Goal: Task Accomplishment & Management: Manage account settings

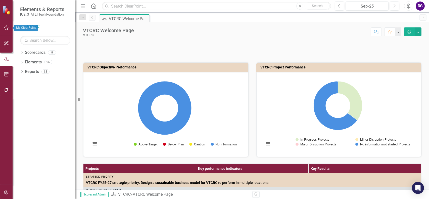
click at [7, 27] on icon "button" at bounding box center [6, 28] width 5 height 4
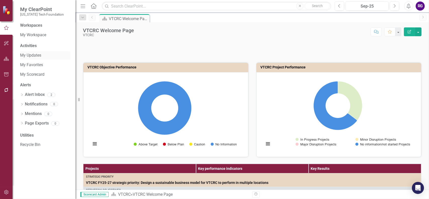
click at [36, 55] on link "My Updates" at bounding box center [45, 56] width 50 height 6
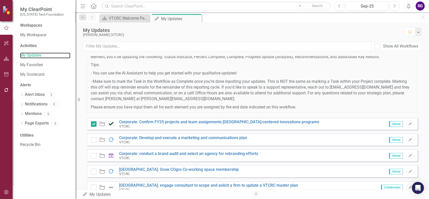
scroll to position [75, 0]
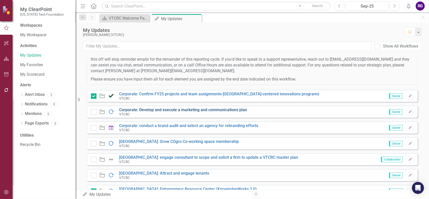
click at [165, 110] on link "Corporate: Develop and execute a marketing and communications plan" at bounding box center [183, 109] width 128 height 5
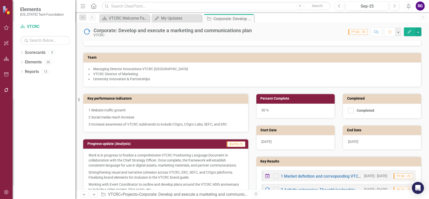
scroll to position [126, 0]
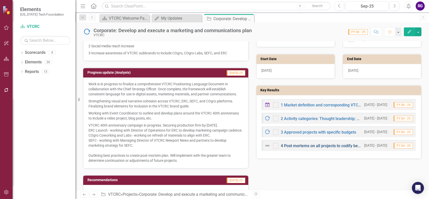
click at [318, 146] on link "4 Post mortems on all projects to codify best practices, opportunities for impr…" at bounding box center [390, 145] width 219 height 5
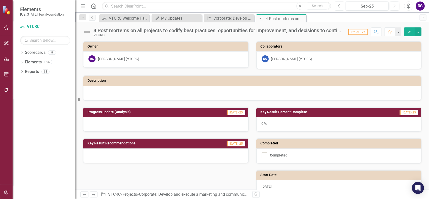
click at [339, 5] on icon "Previous" at bounding box center [339, 6] width 3 height 5
click at [410, 31] on icon "Edit" at bounding box center [410, 32] width 5 height 4
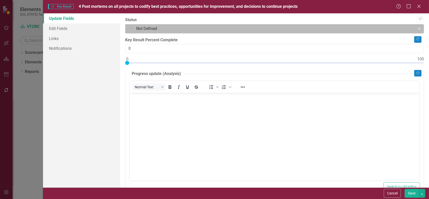
click at [417, 29] on icon "Expand" at bounding box center [419, 29] width 5 height 4
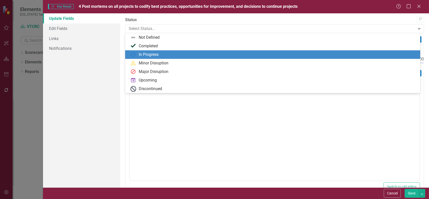
click at [151, 54] on div "In Progress" at bounding box center [149, 55] width 20 height 6
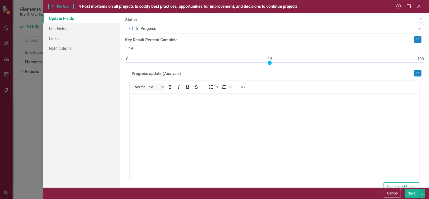
type input "50"
drag, startPoint x: 129, startPoint y: 63, endPoint x: 273, endPoint y: 61, distance: 143.4
click at [273, 61] on div at bounding box center [273, 63] width 4 height 4
click at [411, 194] on button "Save" at bounding box center [412, 193] width 14 height 9
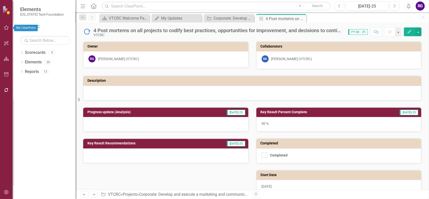
click at [6, 27] on icon "button" at bounding box center [6, 28] width 5 height 4
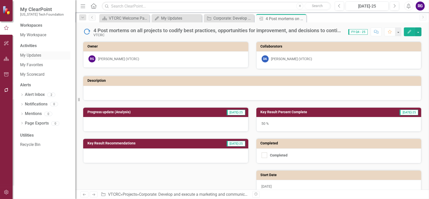
click at [34, 56] on link "My Updates" at bounding box center [45, 56] width 50 height 6
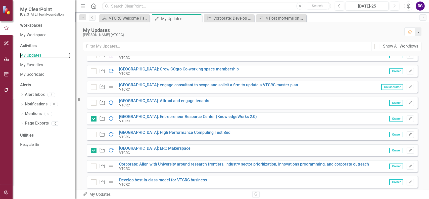
scroll to position [151, 0]
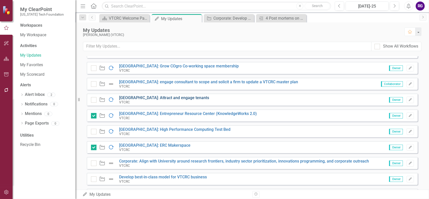
click at [175, 98] on link "[GEOGRAPHIC_DATA]: Attract and engage tenants" at bounding box center [164, 97] width 90 height 5
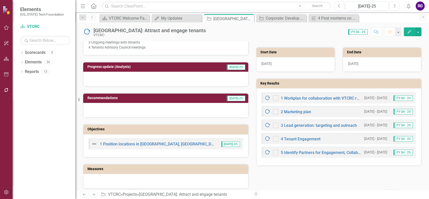
scroll to position [176, 0]
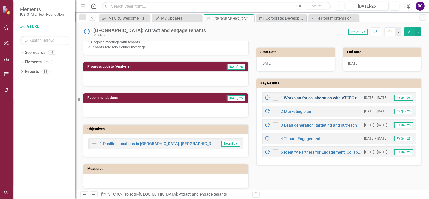
click at [333, 98] on link "1 Workplan for collaboration with VTCRC real estate team members" at bounding box center [342, 98] width 123 height 5
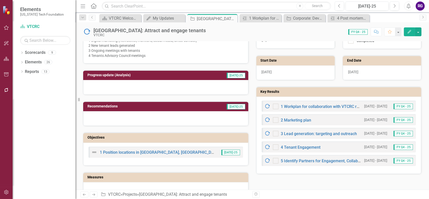
scroll to position [176, 0]
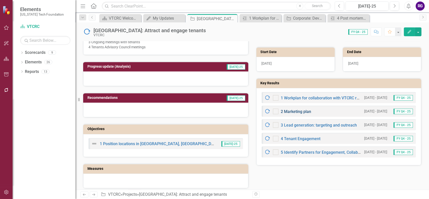
click at [303, 109] on link "2 Marketing plan" at bounding box center [296, 111] width 30 height 5
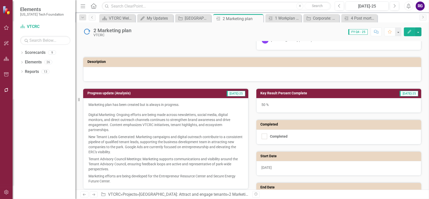
scroll to position [50, 0]
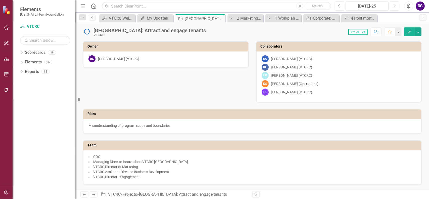
scroll to position [126, 0]
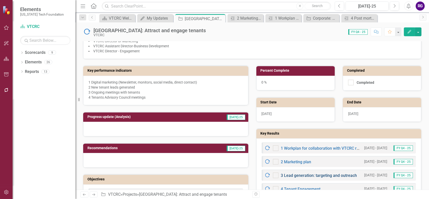
click at [305, 176] on link "3 Lead generation: targeting and outreach" at bounding box center [319, 175] width 76 height 5
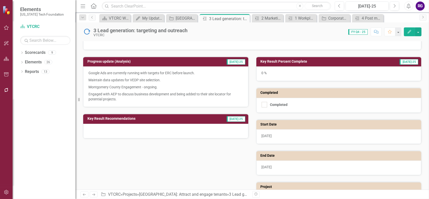
scroll to position [50, 0]
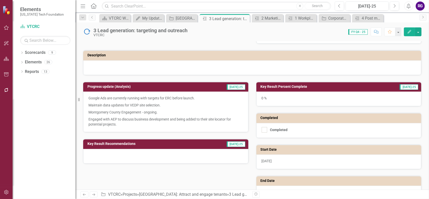
click at [122, 125] on p "Engaged with AEP to discuss business development and being added to their site …" at bounding box center [166, 121] width 155 height 11
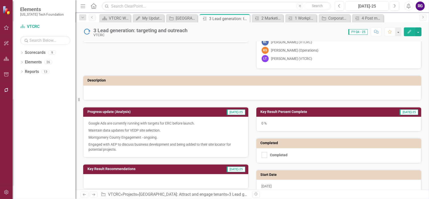
scroll to position [29, 0]
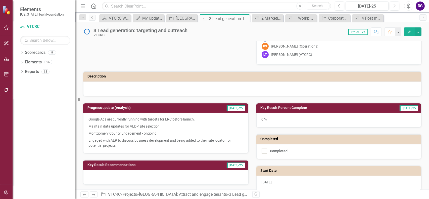
click at [122, 145] on p "Engaged with AEP to discuss business development and being added to their site …" at bounding box center [166, 142] width 155 height 11
click at [108, 106] on h3 "Progress update (Analysis)" at bounding box center [143, 108] width 110 height 4
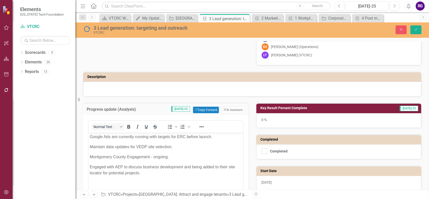
scroll to position [0, 0]
click at [144, 173] on p "Engaged with AEP to discuss business development and being added to their site …" at bounding box center [166, 170] width 152 height 12
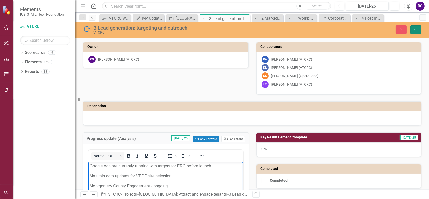
click at [416, 30] on icon "Save" at bounding box center [416, 30] width 5 height 4
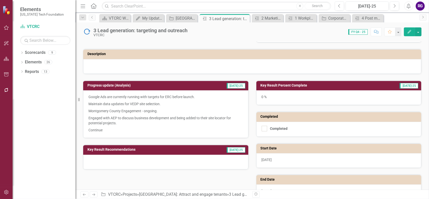
scroll to position [101, 0]
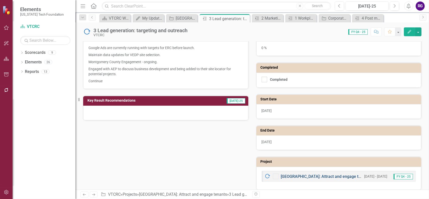
click at [312, 174] on link "[GEOGRAPHIC_DATA]: Attract and engage tenants" at bounding box center [326, 176] width 90 height 5
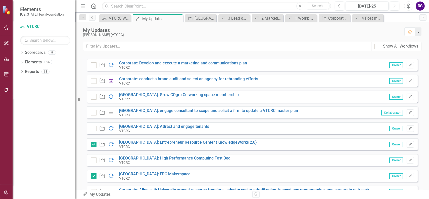
scroll to position [126, 0]
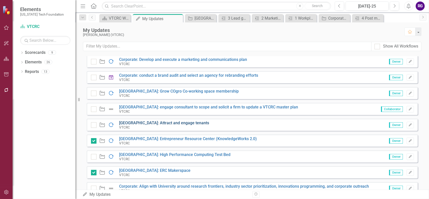
click at [181, 122] on link "[GEOGRAPHIC_DATA]: Attract and engage tenants" at bounding box center [164, 122] width 90 height 5
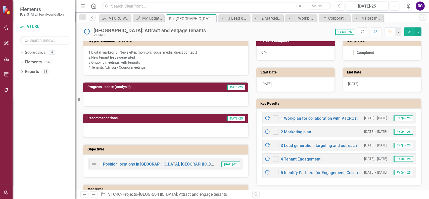
scroll to position [176, 0]
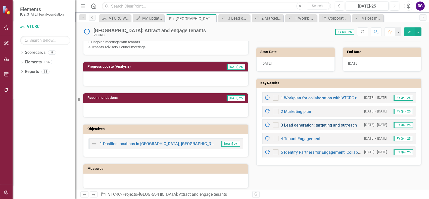
click at [309, 123] on link "3 Lead generation: targeting and outreach" at bounding box center [319, 125] width 76 height 5
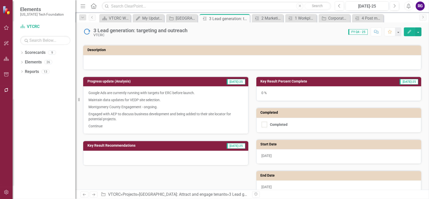
scroll to position [75, 0]
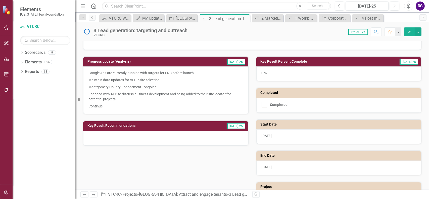
click at [108, 105] on p "Continue" at bounding box center [166, 106] width 155 height 6
click at [110, 107] on p "Continue" at bounding box center [166, 106] width 155 height 6
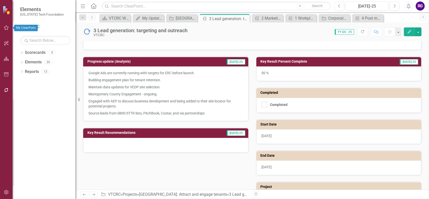
click at [5, 30] on icon "button" at bounding box center [6, 28] width 5 height 4
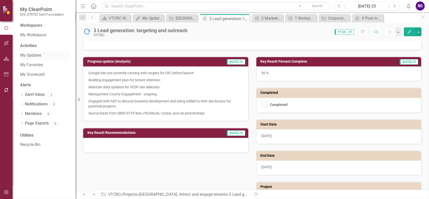
click at [30, 57] on link "My Updates" at bounding box center [45, 56] width 50 height 6
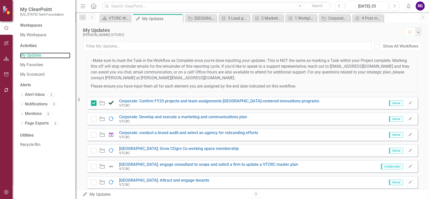
scroll to position [101, 0]
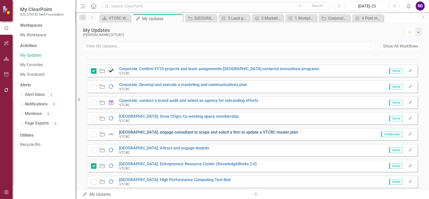
click at [195, 132] on link "[GEOGRAPHIC_DATA]: engage consultant to scope and solicit a firm to update a VT…" at bounding box center [208, 132] width 179 height 5
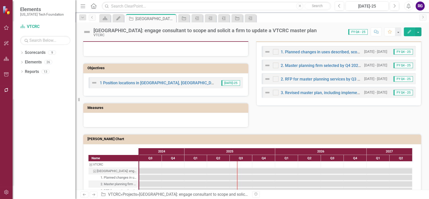
scroll to position [201, 0]
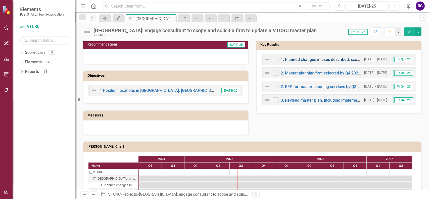
click at [300, 60] on link "1. Planned changes in uses described, scoped and reviewed by VTCRC board by [DA…" at bounding box center [385, 59] width 209 height 5
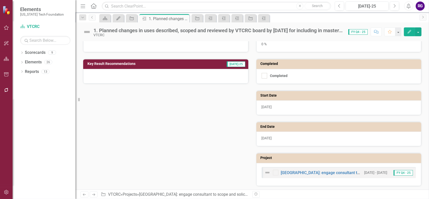
scroll to position [105, 0]
click at [319, 173] on link "[GEOGRAPHIC_DATA]: engage consultant to scope and solicit a firm to update a VT…" at bounding box center [370, 172] width 179 height 5
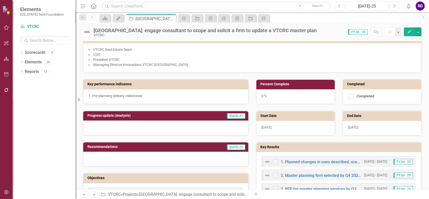
scroll to position [126, 0]
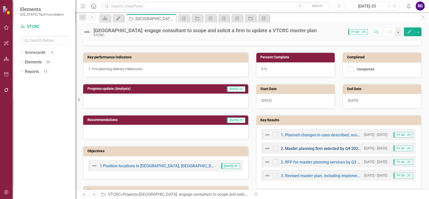
click at [323, 147] on link "2. Master planning firm selected by Q4 2025-26" at bounding box center [324, 148] width 86 height 5
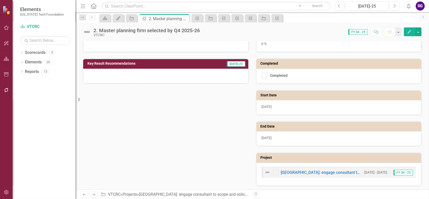
scroll to position [4, 0]
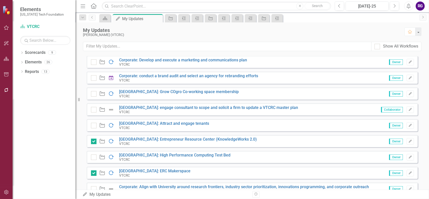
scroll to position [126, 0]
click at [174, 122] on link "[GEOGRAPHIC_DATA]: Attract and engage tenants" at bounding box center [164, 122] width 90 height 5
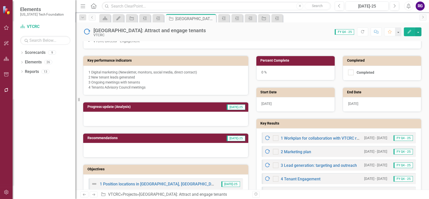
scroll to position [151, 0]
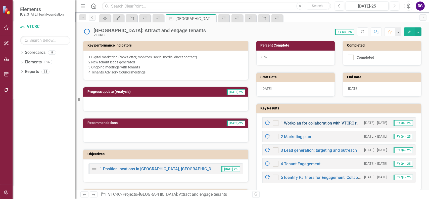
click at [329, 124] on link "1 Workplan for collaboration with VTCRC real estate team members" at bounding box center [342, 123] width 123 height 5
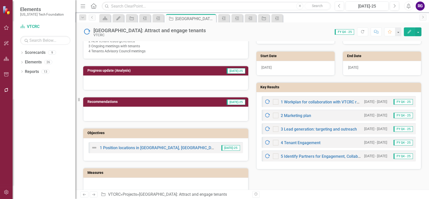
scroll to position [176, 0]
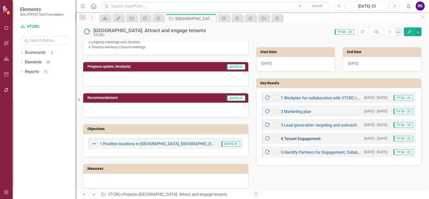
click at [302, 139] on link "4 Tenant Engagement" at bounding box center [301, 138] width 40 height 5
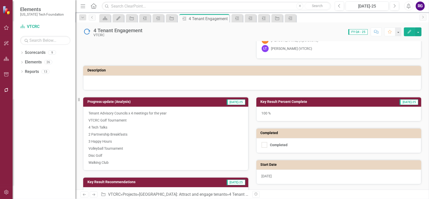
scroll to position [75, 0]
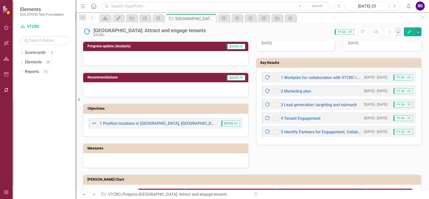
scroll to position [201, 0]
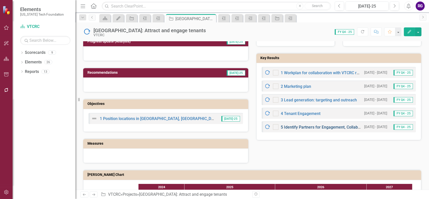
click at [310, 127] on link "5 Identify Partners for Engagement, Collaboration, and Development" at bounding box center [343, 127] width 124 height 5
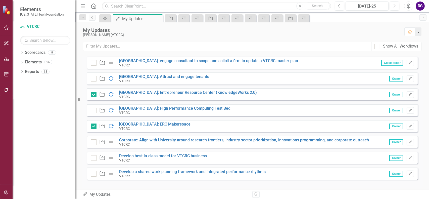
scroll to position [176, 0]
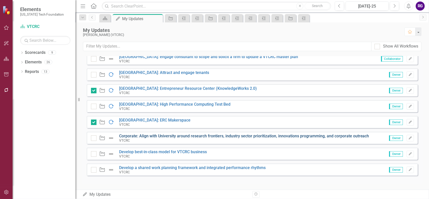
click at [196, 135] on link "Corporate: Align with University around research frontiers, industry sector pri…" at bounding box center [244, 136] width 250 height 5
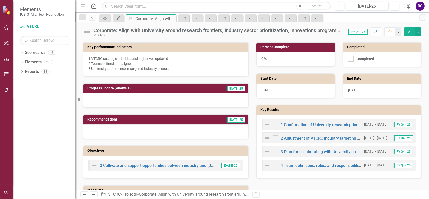
scroll to position [101, 0]
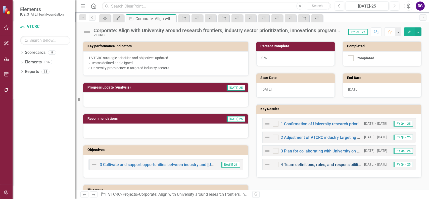
click at [313, 163] on link "4 Team definitions, roles, and responsibilities" at bounding box center [322, 164] width 82 height 5
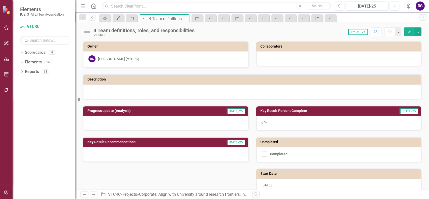
click at [410, 32] on icon "Edit" at bounding box center [410, 32] width 5 height 4
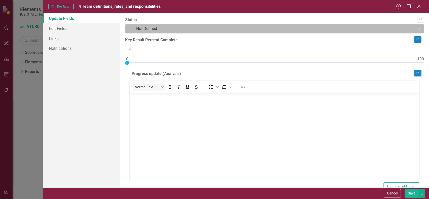
click at [418, 28] on icon at bounding box center [419, 29] width 3 height 2
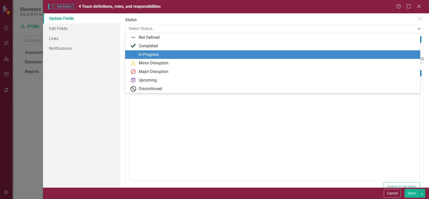
click at [138, 53] on div "In Progress" at bounding box center [273, 55] width 287 height 6
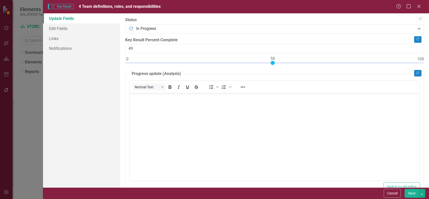
type input "50"
drag, startPoint x: 125, startPoint y: 63, endPoint x: 270, endPoint y: 62, distance: 144.9
click at [270, 62] on div at bounding box center [274, 64] width 299 height 6
click at [412, 194] on button "Save" at bounding box center [412, 193] width 14 height 9
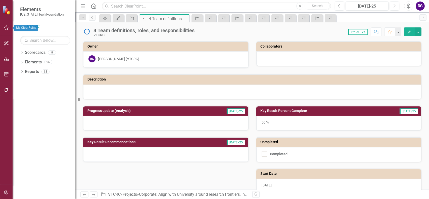
click at [6, 27] on icon "button" at bounding box center [6, 28] width 5 height 4
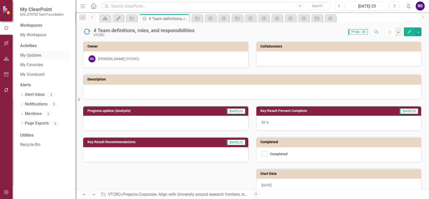
click at [38, 57] on link "My Updates" at bounding box center [45, 56] width 50 height 6
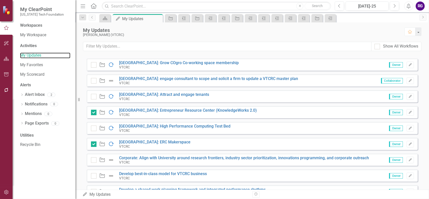
scroll to position [177, 0]
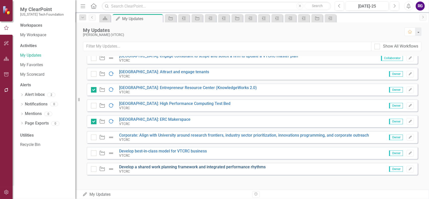
click at [229, 166] on link "Develop a shared work planning framework and integrated performance rhythms" at bounding box center [192, 167] width 147 height 5
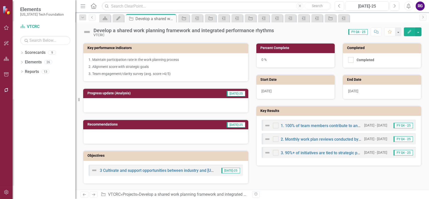
scroll to position [101, 0]
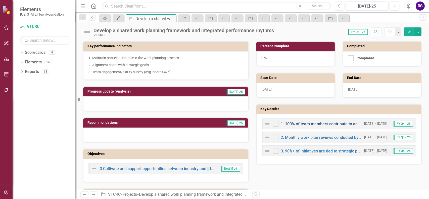
click at [313, 122] on link "1. 100% of team members contribute to and operate from an annual work plan" at bounding box center [352, 124] width 142 height 5
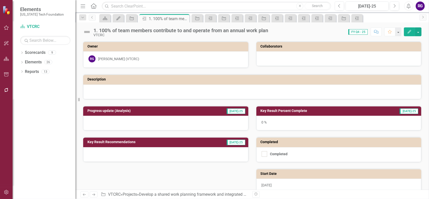
click at [410, 32] on icon "Edit" at bounding box center [410, 32] width 5 height 4
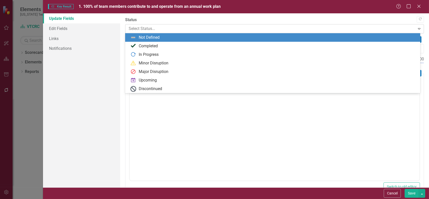
click at [417, 28] on icon "Expand" at bounding box center [419, 29] width 5 height 4
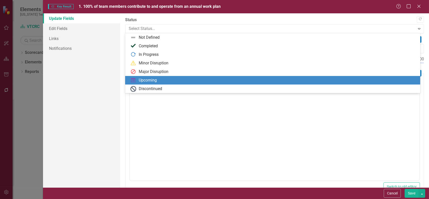
click at [148, 80] on div "Upcoming" at bounding box center [148, 80] width 18 height 6
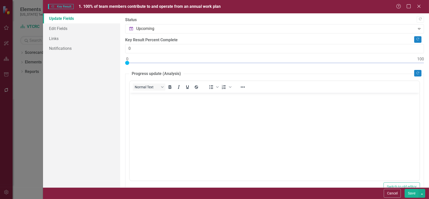
click at [408, 192] on button "Save" at bounding box center [412, 193] width 14 height 9
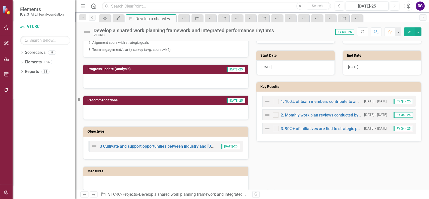
scroll to position [126, 0]
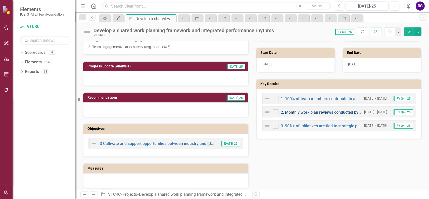
click at [310, 112] on link "2. Monthly work plan reviews conducted by leadership" at bounding box center [330, 112] width 98 height 5
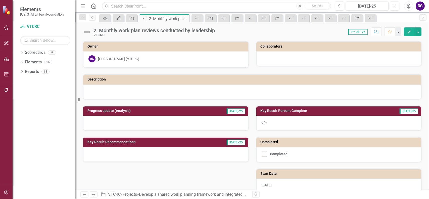
click at [409, 32] on icon "Edit" at bounding box center [410, 32] width 5 height 4
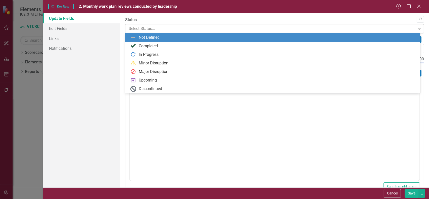
click at [385, 32] on div at bounding box center [271, 28] width 284 height 7
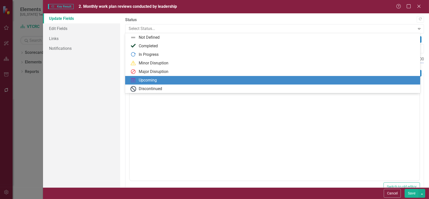
click at [147, 79] on div "Upcoming" at bounding box center [148, 80] width 18 height 6
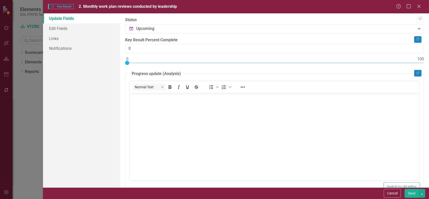
click at [409, 191] on button "Save" at bounding box center [412, 193] width 14 height 9
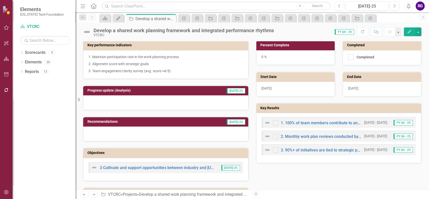
scroll to position [126, 0]
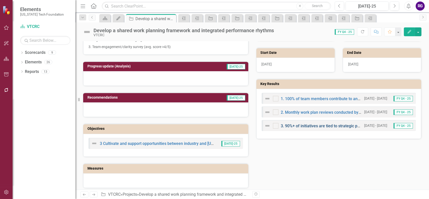
click at [323, 125] on link "3. 90%+ of initiatives are tied to strategic priorities" at bounding box center [326, 126] width 91 height 5
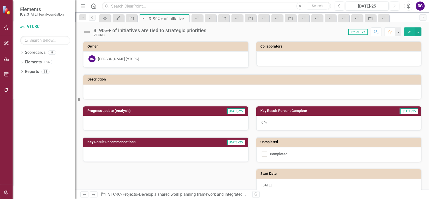
click at [409, 32] on icon "button" at bounding box center [410, 32] width 4 height 4
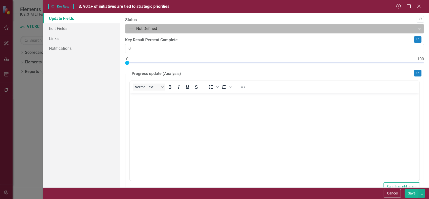
click at [366, 31] on div at bounding box center [271, 28] width 284 height 7
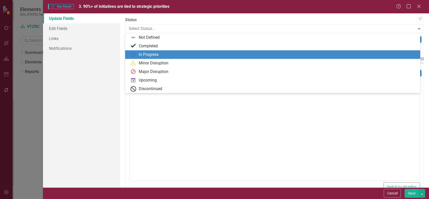
click at [153, 52] on div "In Progress" at bounding box center [149, 55] width 20 height 6
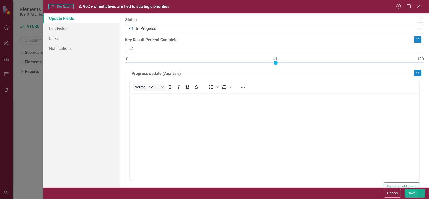
type input "50"
drag, startPoint x: 127, startPoint y: 63, endPoint x: 274, endPoint y: 66, distance: 147.0
click at [274, 66] on div at bounding box center [274, 64] width 299 height 6
click at [414, 195] on button "Save" at bounding box center [412, 193] width 14 height 9
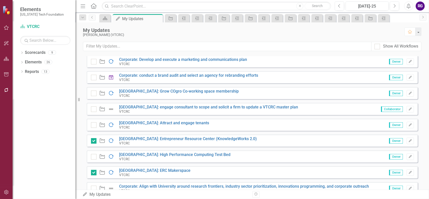
scroll to position [176, 0]
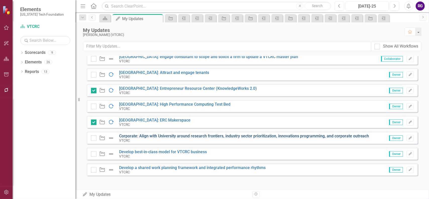
click at [297, 136] on link "Corporate: Align with University around research frontiers, industry sector pri…" at bounding box center [244, 136] width 250 height 5
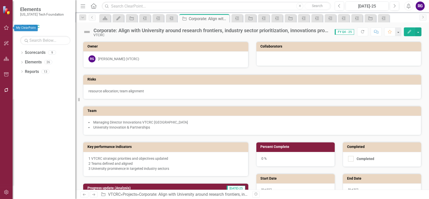
click at [6, 28] on icon "button" at bounding box center [6, 28] width 5 height 4
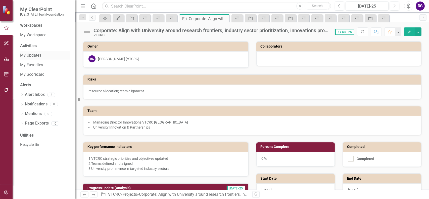
click at [35, 54] on link "My Updates" at bounding box center [45, 56] width 50 height 6
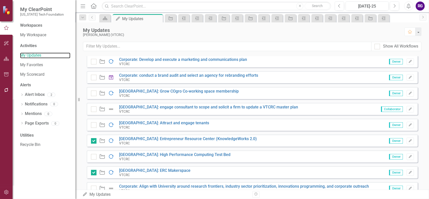
scroll to position [177, 0]
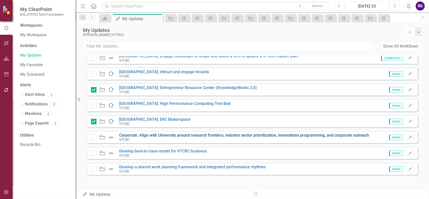
click at [273, 135] on link "Corporate: Align with University around research frontiers, industry sector pri…" at bounding box center [244, 135] width 250 height 5
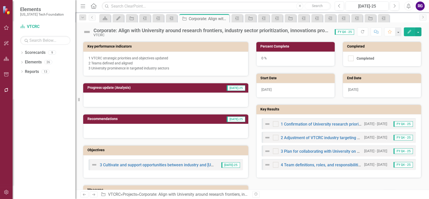
scroll to position [101, 0]
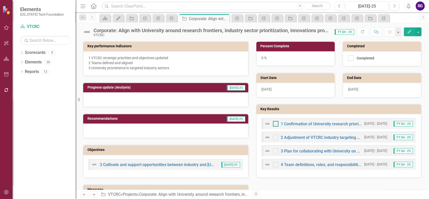
click at [275, 123] on div at bounding box center [276, 124] width 6 height 6
click at [275, 123] on input "checkbox" at bounding box center [274, 122] width 3 height 3
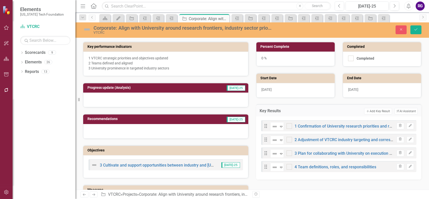
checkbox input "true"
click at [288, 138] on div at bounding box center [290, 140] width 6 height 6
click at [288, 138] on input "checkbox" at bounding box center [288, 138] width 3 height 3
checkbox input "true"
click at [287, 153] on div at bounding box center [290, 153] width 6 height 6
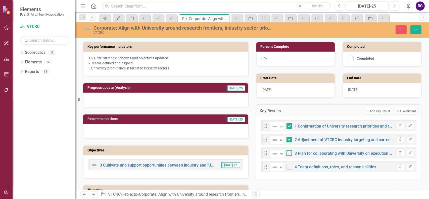
click at [287, 153] on input "checkbox" at bounding box center [288, 151] width 3 height 3
checkbox input "true"
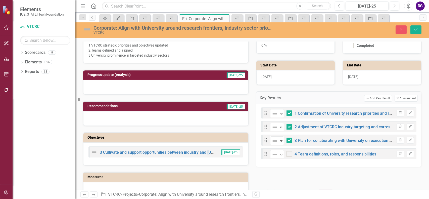
scroll to position [113, 0]
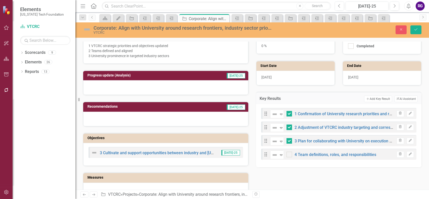
click at [104, 76] on h3 "Progress update (Analysis)" at bounding box center [143, 75] width 110 height 4
click at [106, 73] on h3 "Progress update (Analysis)" at bounding box center [143, 75] width 110 height 4
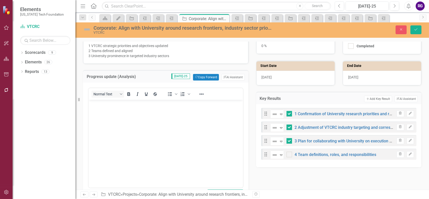
scroll to position [0, 0]
click at [116, 105] on p "Rich Text Area. Press ALT-0 for help." at bounding box center [166, 104] width 152 height 6
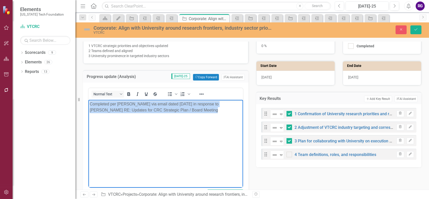
drag, startPoint x: 186, startPoint y: 111, endPoint x: 101, endPoint y: 105, distance: 85.8
click at [91, 105] on p "Completed per [PERSON_NAME] via email dated [DATE] in response to [PERSON_NAME]…" at bounding box center [166, 107] width 152 height 12
click at [185, 109] on p "Completed per [PERSON_NAME] via email dated [DATE] in response to [PERSON_NAME]…" at bounding box center [166, 107] width 152 height 12
drag, startPoint x: 184, startPoint y: 110, endPoint x: 90, endPoint y: 103, distance: 94.8
click at [90, 103] on p "Completed per [PERSON_NAME] via email dated [DATE] in response to [PERSON_NAME]…" at bounding box center [166, 107] width 152 height 12
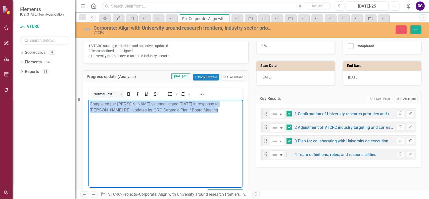
copy p "Completed per [PERSON_NAME] via email dated [DATE] in response to [PERSON_NAME]…"
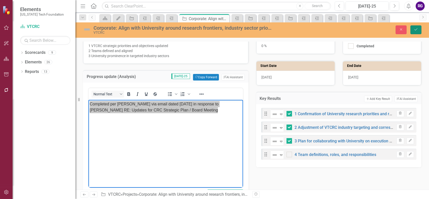
click at [415, 29] on icon "submit" at bounding box center [416, 29] width 3 height 2
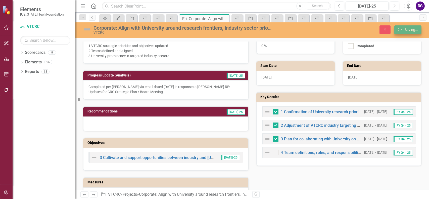
checkbox input "false"
checkbox input "true"
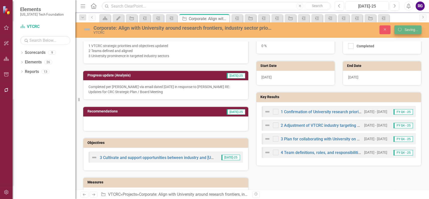
checkbox input "true"
checkbox input "false"
checkbox input "true"
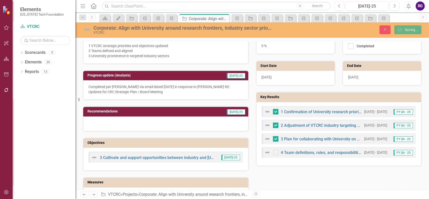
checkbox input "true"
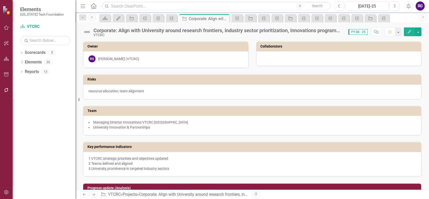
checkbox input "true"
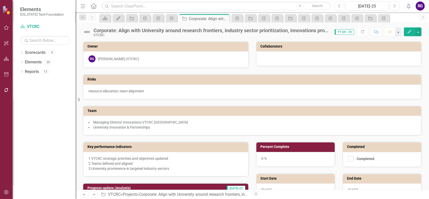
checkbox input "false"
checkbox input "true"
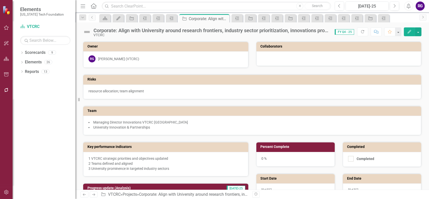
checkbox input "true"
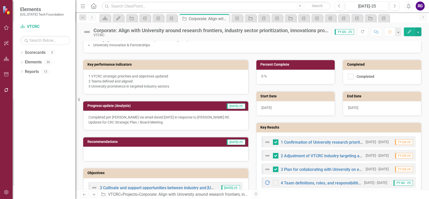
scroll to position [101, 0]
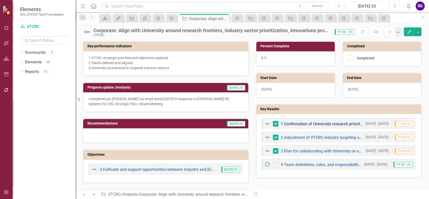
click at [314, 122] on link "1 Confirmation of University research priorities and resulting industry targets" at bounding box center [350, 124] width 139 height 5
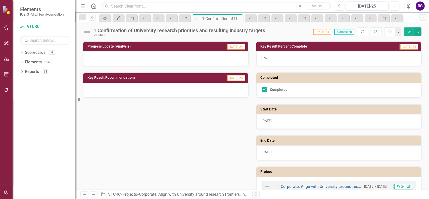
scroll to position [78, 0]
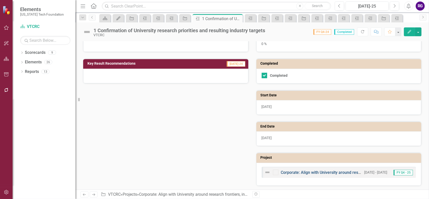
click at [324, 171] on link "Corporate: Align with University around research frontiers, industry sector pri…" at bounding box center [406, 172] width 250 height 5
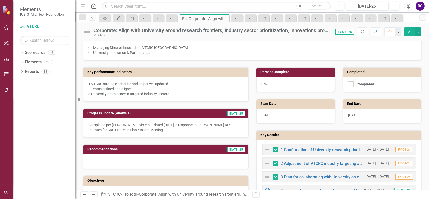
scroll to position [75, 0]
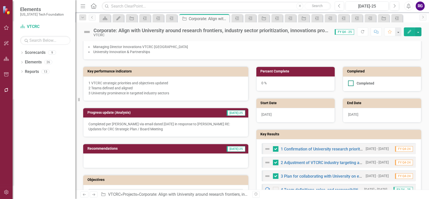
click at [349, 82] on div at bounding box center [351, 84] width 6 height 6
click at [349, 82] on input "Completed" at bounding box center [349, 82] width 3 height 3
checkbox input "true"
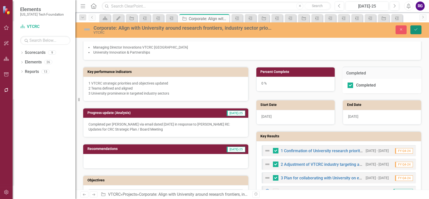
click at [415, 30] on icon "Save" at bounding box center [416, 30] width 5 height 4
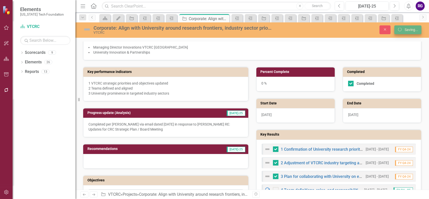
checkbox input "false"
checkbox input "true"
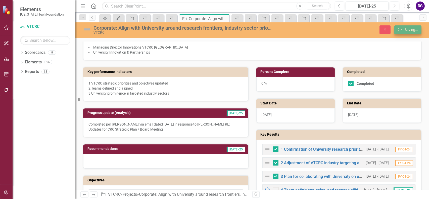
checkbox input "true"
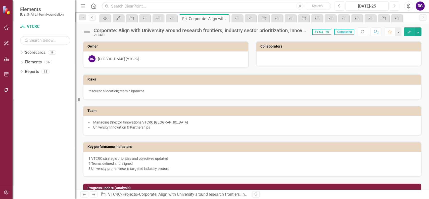
checkbox input "false"
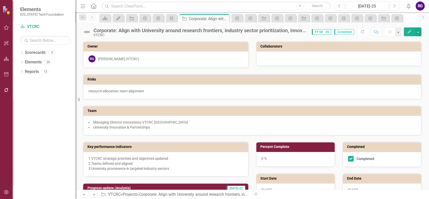
checkbox input "true"
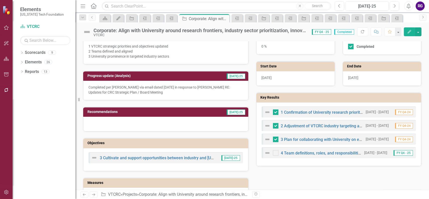
scroll to position [126, 0]
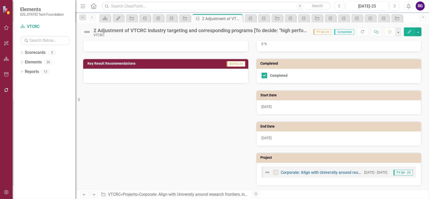
scroll to position [3, 0]
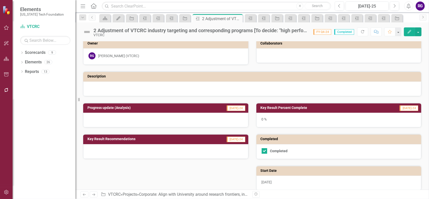
click at [100, 107] on h3 "Progress update (Analysis)" at bounding box center [143, 108] width 110 height 4
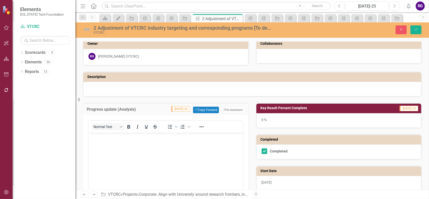
scroll to position [0, 0]
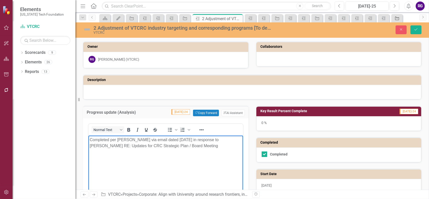
scroll to position [3, 0]
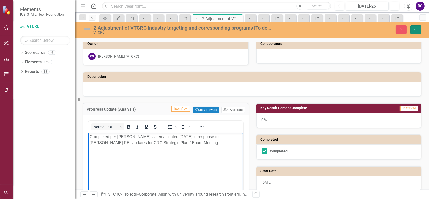
click at [416, 30] on icon "submit" at bounding box center [416, 29] width 3 height 2
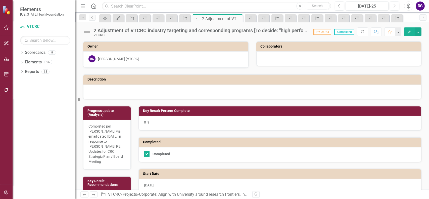
checkbox input "true"
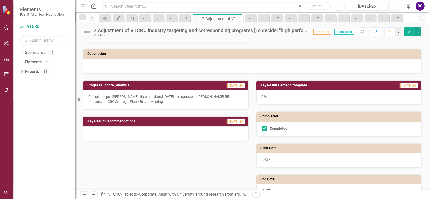
scroll to position [0, 0]
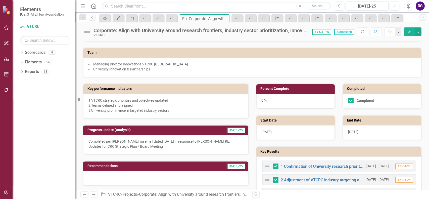
scroll to position [126, 0]
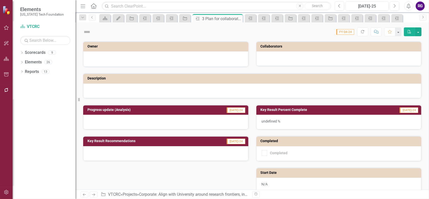
checkbox input "true"
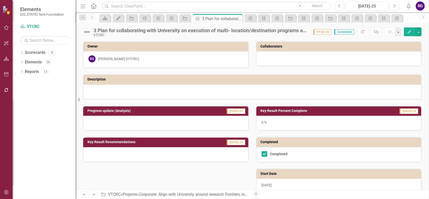
click at [105, 110] on h3 "Progress update (Analysis)" at bounding box center [143, 111] width 110 height 4
click at [111, 110] on h3 "Progress update (Analysis)" at bounding box center [143, 111] width 110 height 4
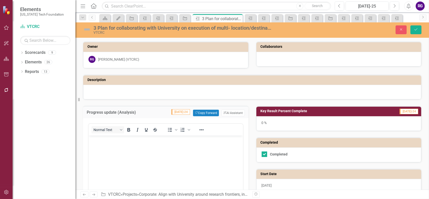
click at [103, 139] on p "Rich Text Area. Press ALT-0 for help." at bounding box center [166, 140] width 152 height 6
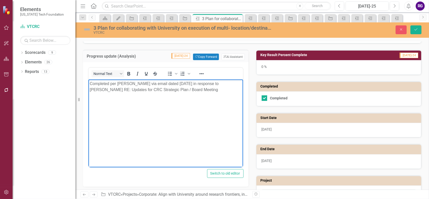
scroll to position [89, 0]
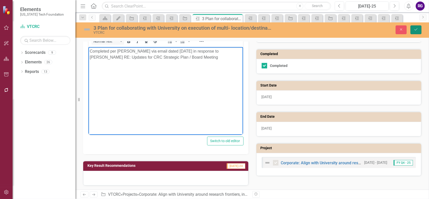
click at [414, 29] on icon "Save" at bounding box center [416, 30] width 5 height 4
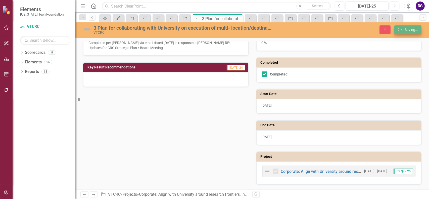
scroll to position [79, 0]
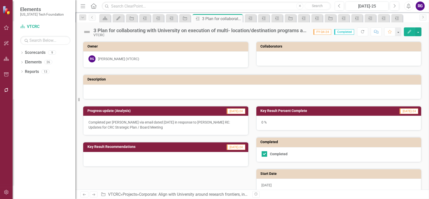
checkbox input "true"
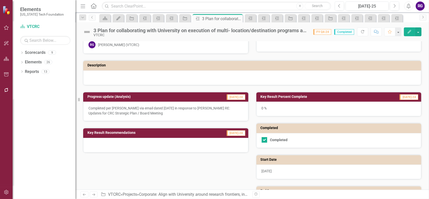
scroll to position [0, 0]
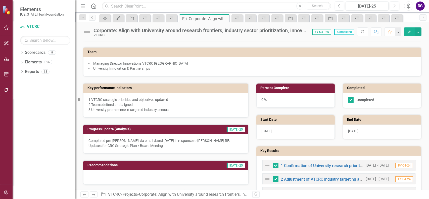
scroll to position [151, 0]
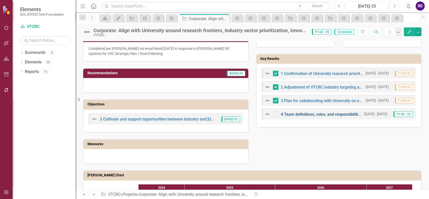
click at [302, 114] on link "4 Team definitions, roles, and responsibilities" at bounding box center [322, 114] width 82 height 5
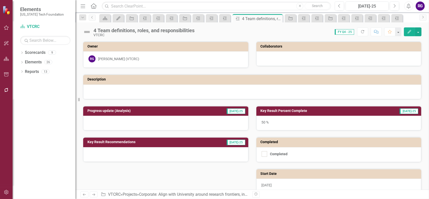
click at [409, 31] on icon "Edit" at bounding box center [410, 32] width 5 height 4
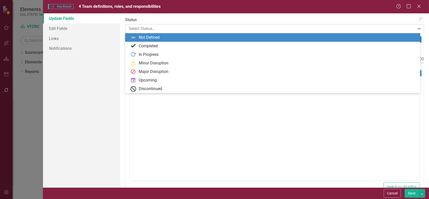
click at [411, 31] on div "Select Status..." at bounding box center [270, 28] width 289 height 9
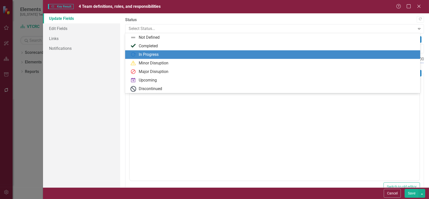
click at [152, 52] on div "In Progress" at bounding box center [149, 55] width 20 height 6
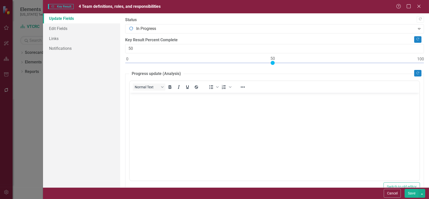
click at [414, 192] on button "Save" at bounding box center [412, 193] width 14 height 9
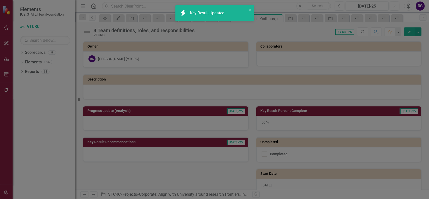
checkbox input "true"
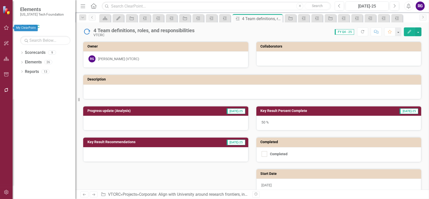
click at [6, 28] on icon "button" at bounding box center [6, 28] width 5 height 4
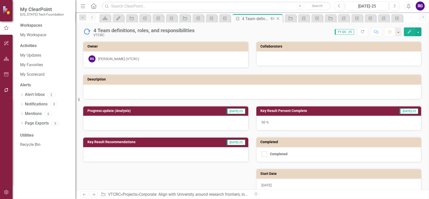
click at [278, 19] on icon "Close" at bounding box center [278, 19] width 5 height 4
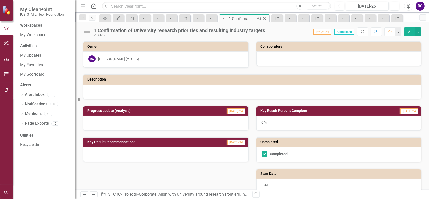
click at [265, 18] on icon "Close" at bounding box center [264, 19] width 5 height 4
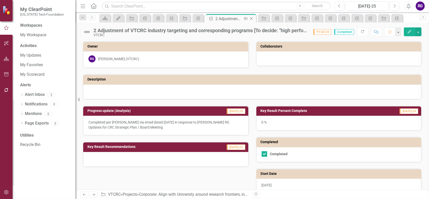
click at [253, 18] on icon "Close" at bounding box center [251, 19] width 5 height 4
click at [238, 18] on icon "Close" at bounding box center [238, 19] width 5 height 4
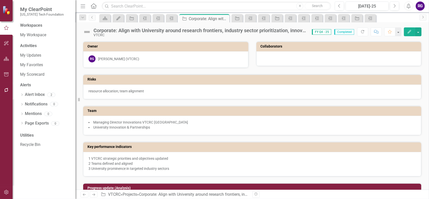
checkbox input "false"
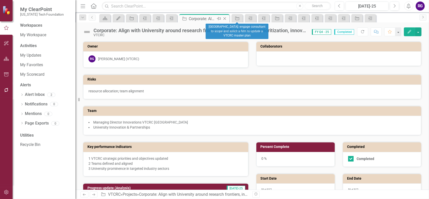
checkbox input "true"
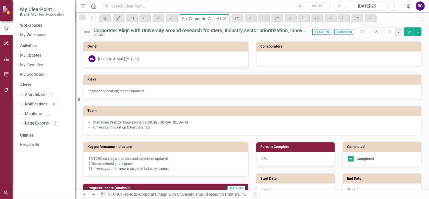
click at [225, 17] on icon "Close" at bounding box center [224, 19] width 5 height 4
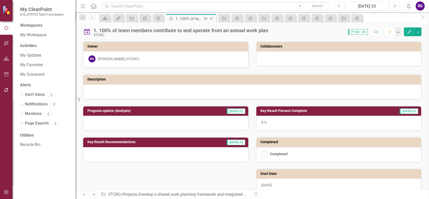
click at [210, 18] on icon "Close" at bounding box center [211, 19] width 5 height 4
click at [28, 55] on link "My Updates" at bounding box center [45, 56] width 50 height 6
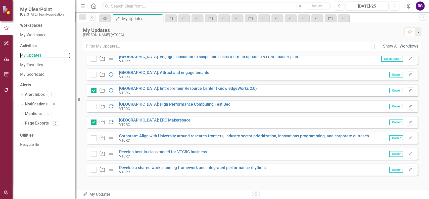
scroll to position [177, 0]
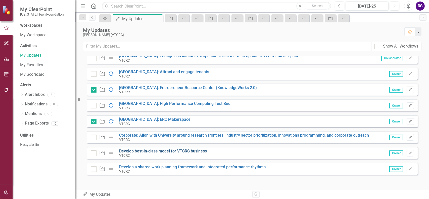
click at [192, 151] on link "Develop best-in-class model for VTCRC business" at bounding box center [163, 151] width 88 height 5
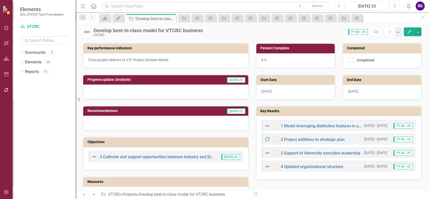
scroll to position [126, 0]
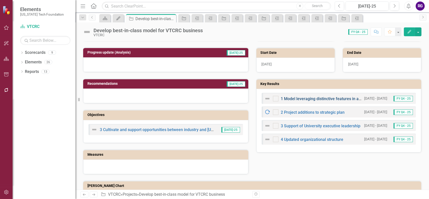
click at [321, 97] on link "1 Model leveraging distinctive features in all Commonwealth locations" at bounding box center [344, 98] width 127 height 5
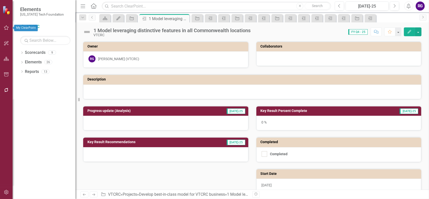
click at [6, 27] on icon "button" at bounding box center [6, 28] width 5 height 4
